Goal: Navigation & Orientation: Find specific page/section

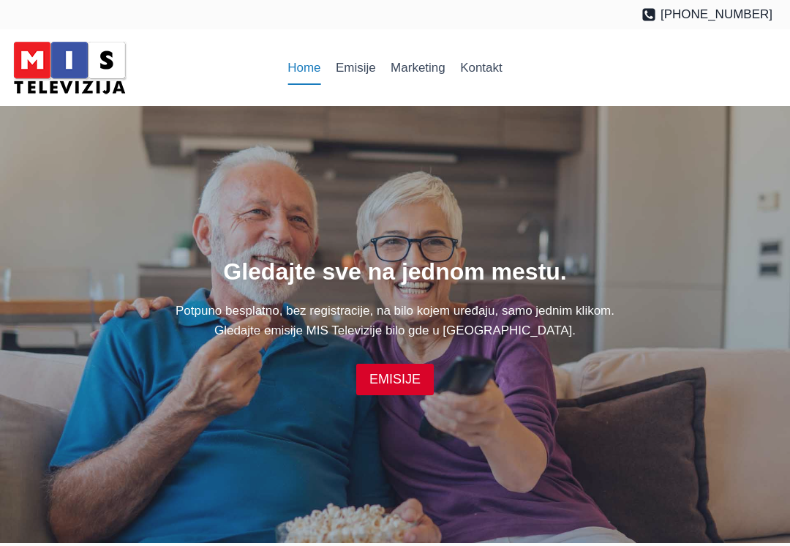
click at [403, 382] on link "EMISIJE" at bounding box center [395, 379] width 78 height 31
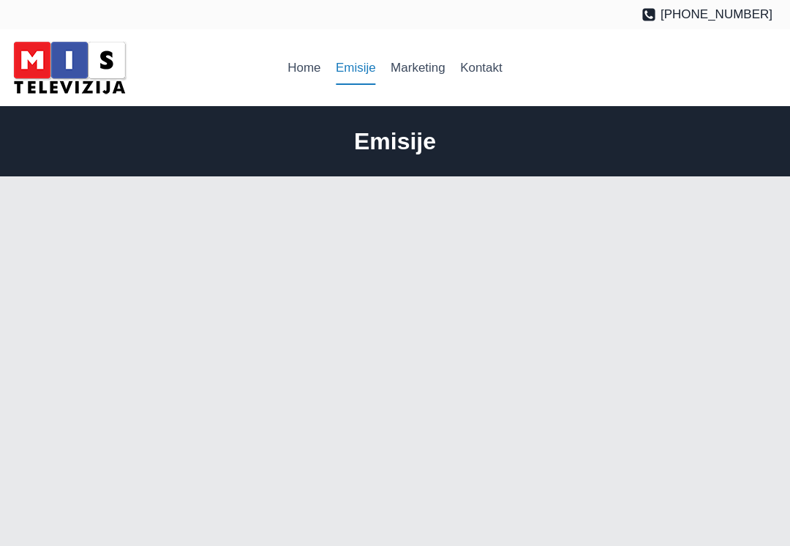
click at [305, 74] on link "Home" at bounding box center [304, 67] width 48 height 35
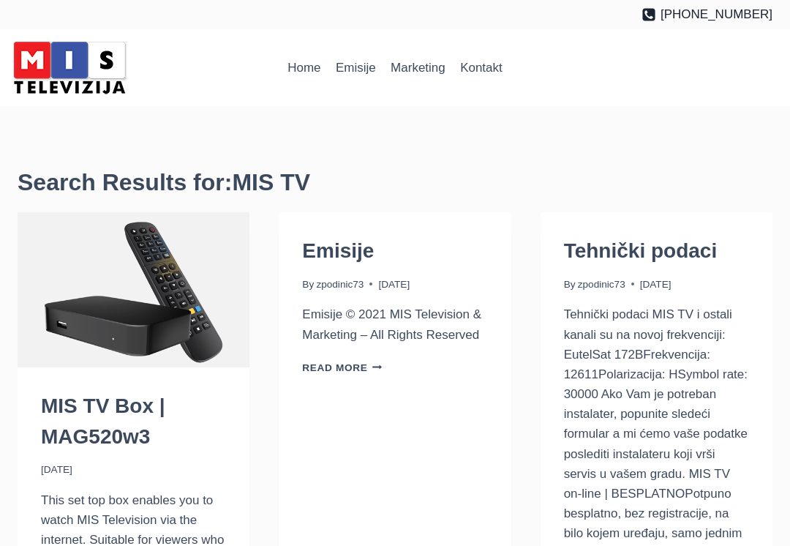
click at [478, 80] on link "Kontakt" at bounding box center [481, 67] width 57 height 35
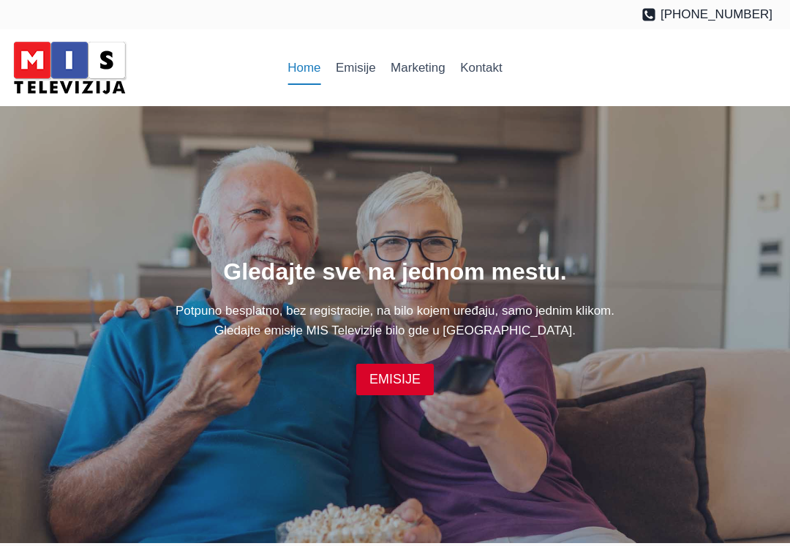
click at [404, 373] on link "EMISIJE" at bounding box center [395, 379] width 78 height 31
